Goal: Information Seeking & Learning: Learn about a topic

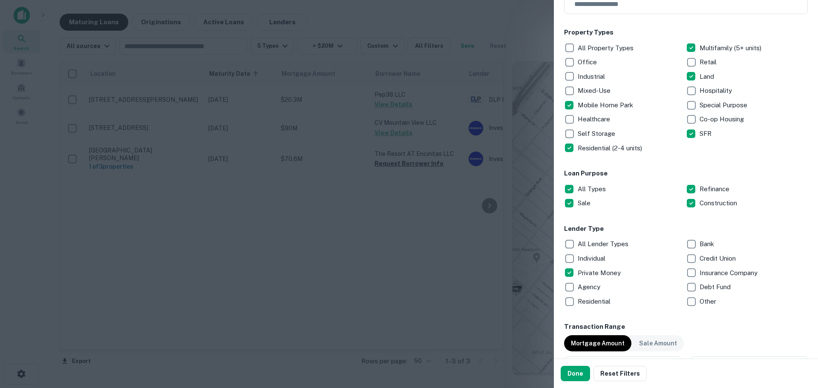
scroll to position [142, 0]
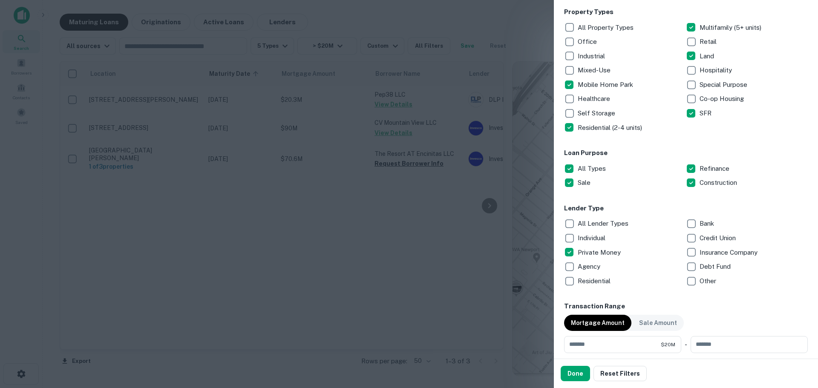
click at [604, 253] on p "Private Money" at bounding box center [600, 252] width 45 height 10
click at [710, 281] on p "Other" at bounding box center [708, 281] width 18 height 10
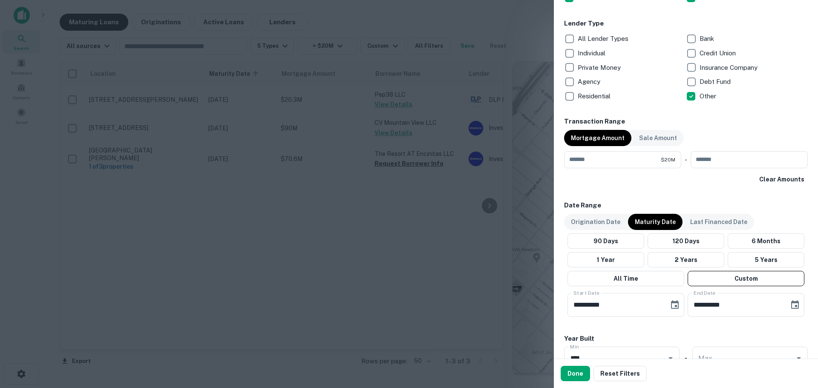
scroll to position [355, 0]
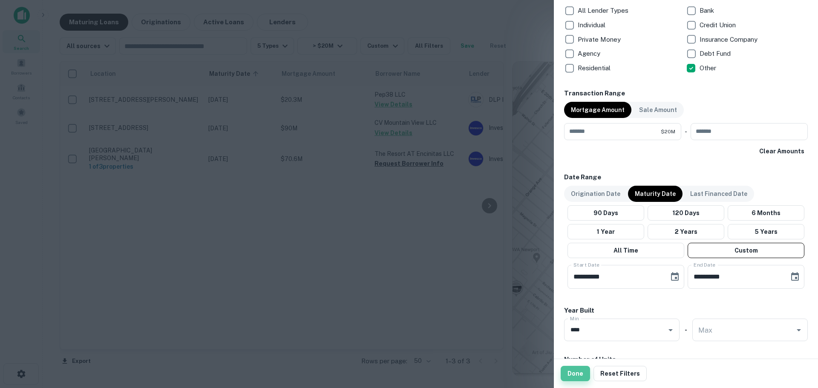
click at [577, 372] on button "Done" at bounding box center [575, 373] width 29 height 15
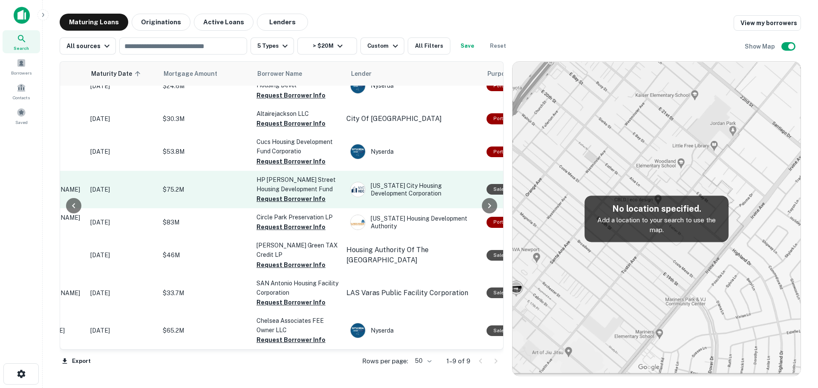
scroll to position [0, 118]
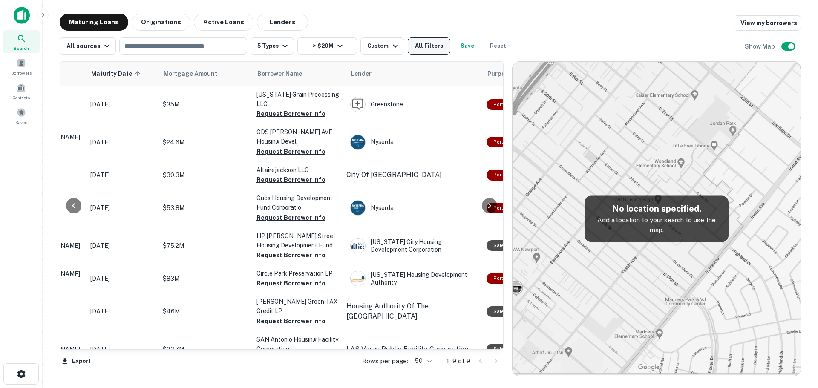
click at [433, 42] on button "All Filters" at bounding box center [429, 45] width 43 height 17
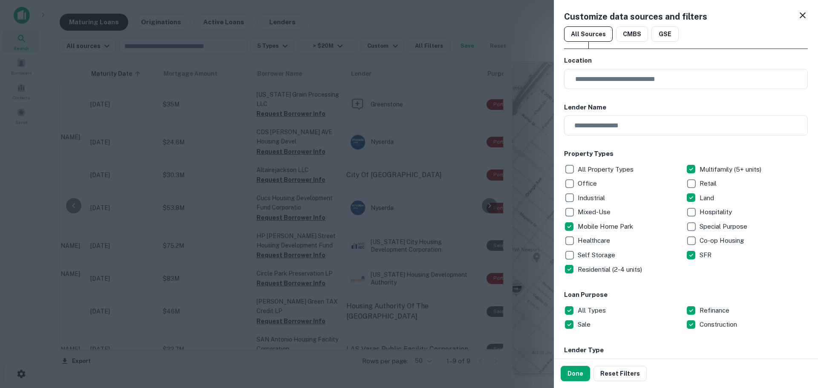
scroll to position [142, 0]
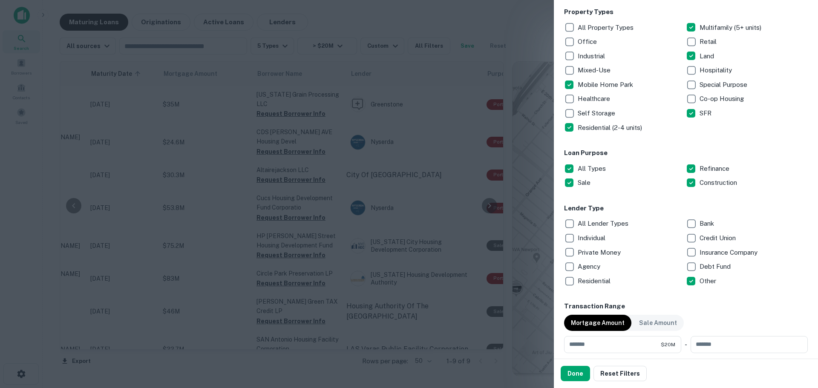
click at [699, 281] on p "Other" at bounding box center [708, 281] width 18 height 10
click at [707, 264] on p "Debt Fund" at bounding box center [715, 267] width 33 height 10
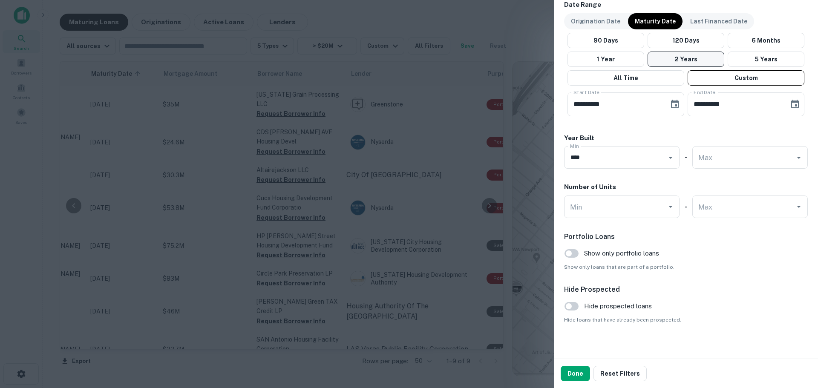
scroll to position [533, 0]
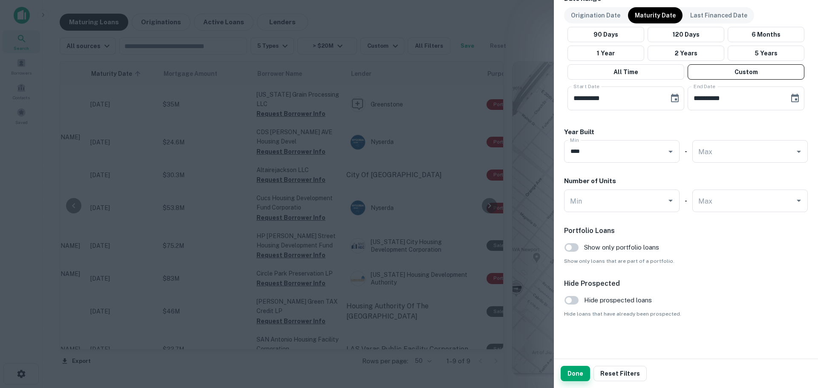
click at [575, 377] on button "Done" at bounding box center [575, 373] width 29 height 15
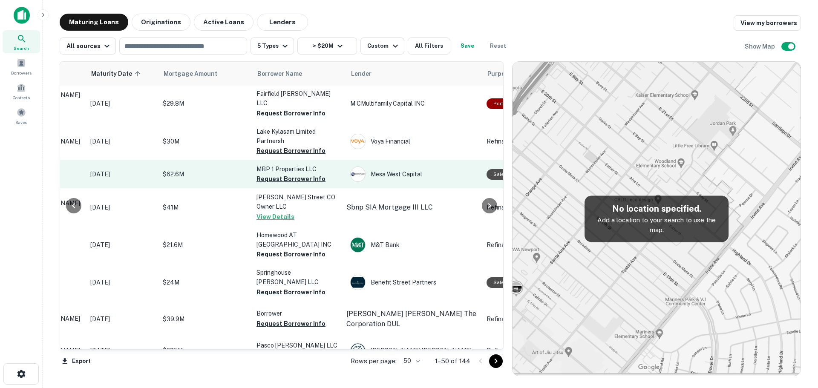
scroll to position [781, 118]
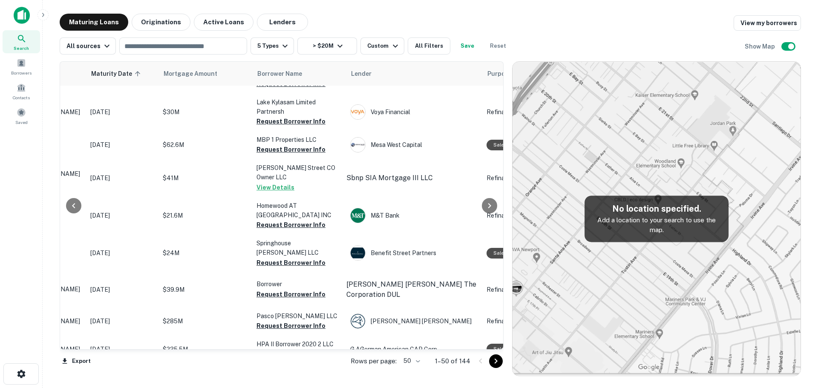
click at [417, 20] on div "Maturing Loans Originations Active Loans Lenders View my borrowers" at bounding box center [430, 22] width 741 height 17
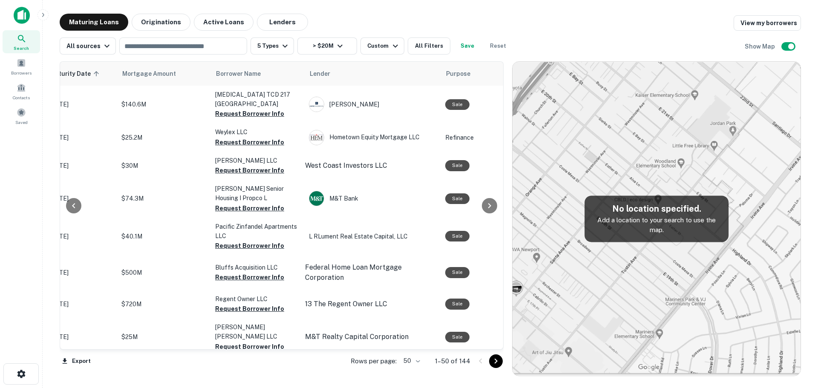
scroll to position [0, 158]
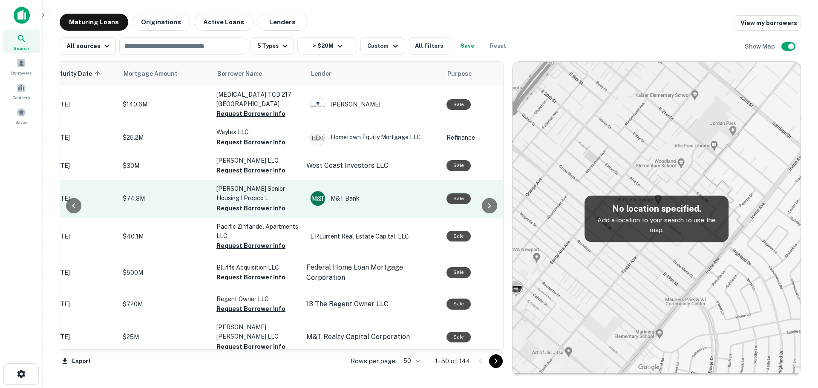
click at [167, 194] on p "$74.3M" at bounding box center [165, 198] width 85 height 9
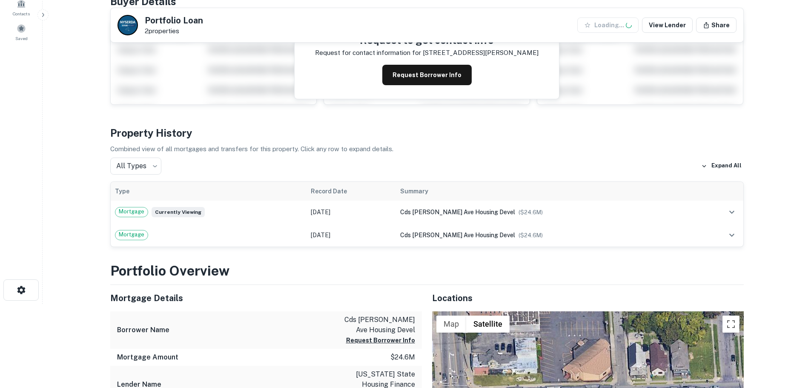
scroll to position [213, 0]
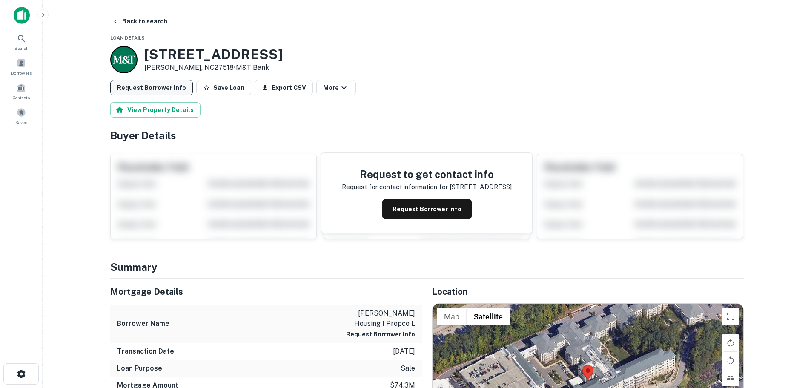
click at [161, 89] on button "Request Borrower Info" at bounding box center [151, 87] width 83 height 15
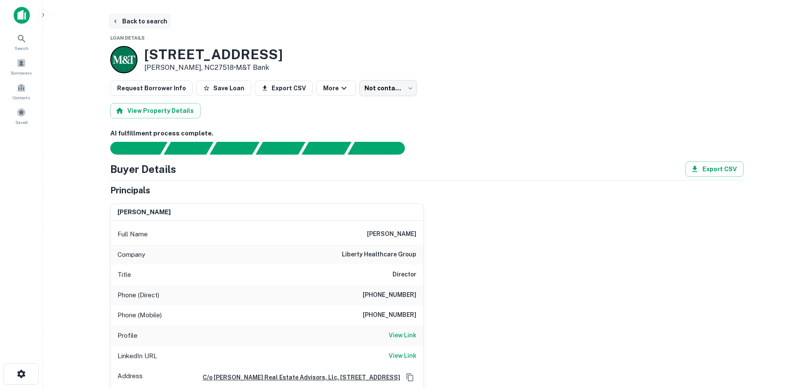
click at [128, 19] on button "Back to search" at bounding box center [140, 21] width 62 height 15
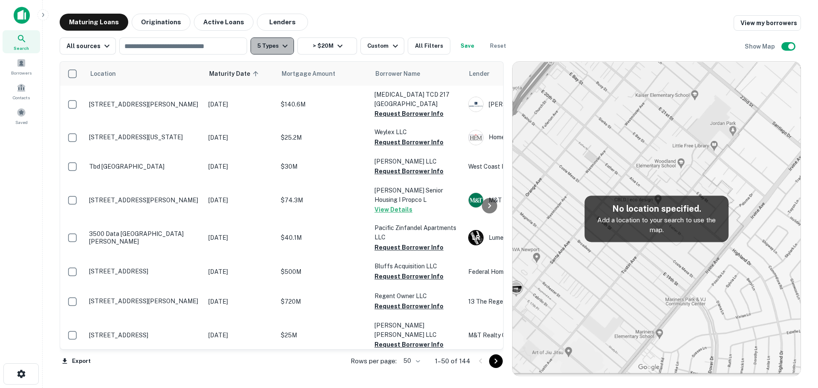
click at [280, 48] on icon "button" at bounding box center [285, 46] width 10 height 10
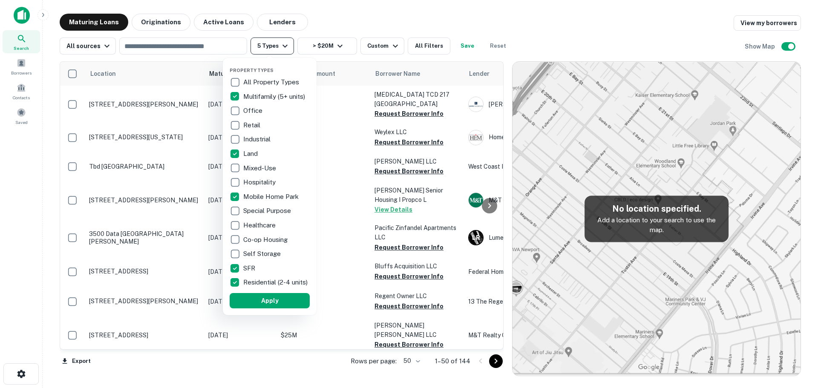
click at [280, 48] on div at bounding box center [409, 194] width 818 height 388
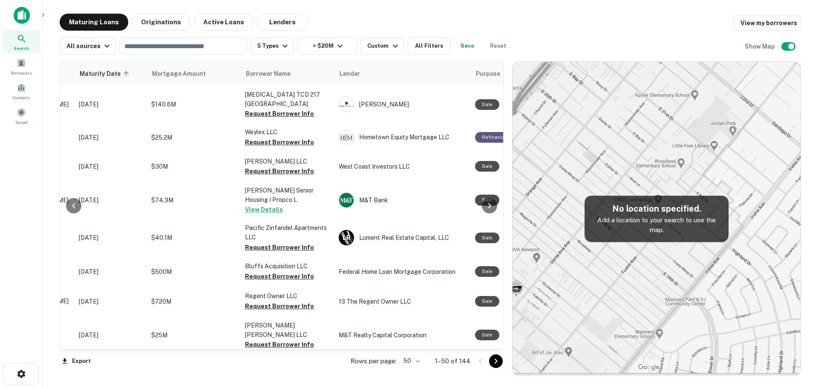
scroll to position [0, 162]
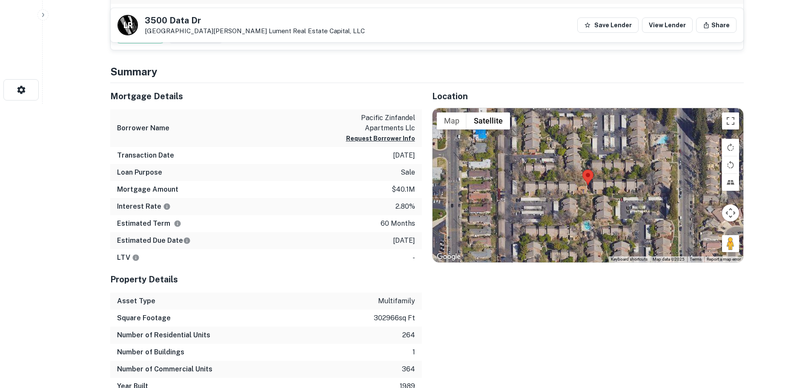
scroll to position [355, 0]
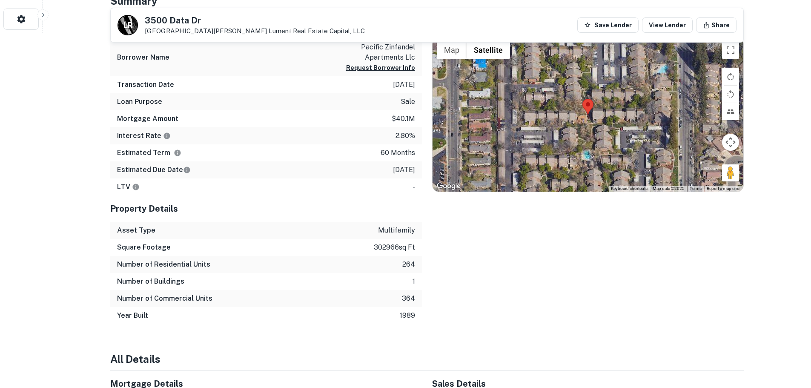
click at [625, 132] on div at bounding box center [588, 114] width 311 height 154
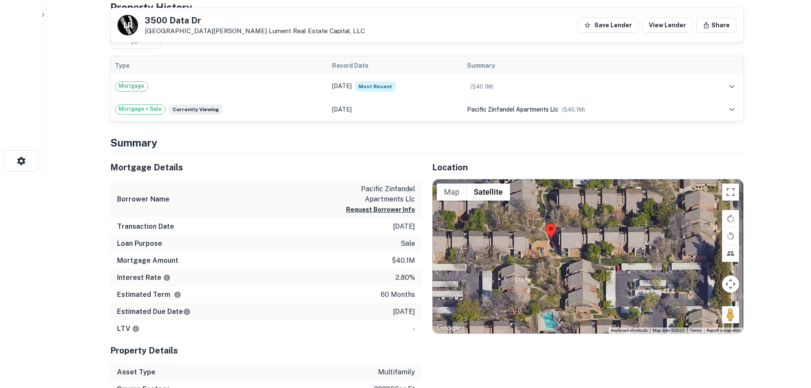
scroll to position [0, 0]
